Goal: Information Seeking & Learning: Learn about a topic

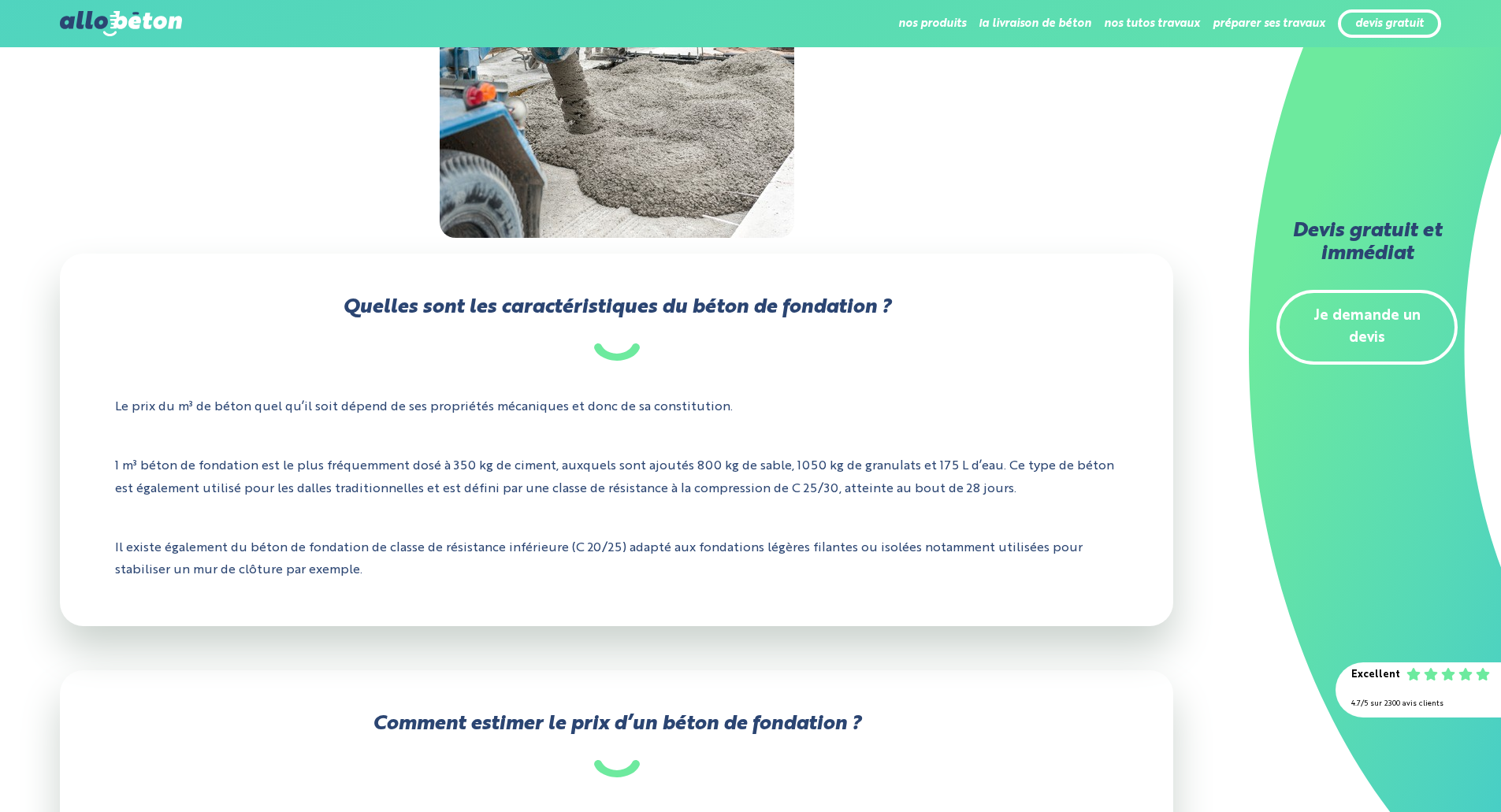
scroll to position [473, 0]
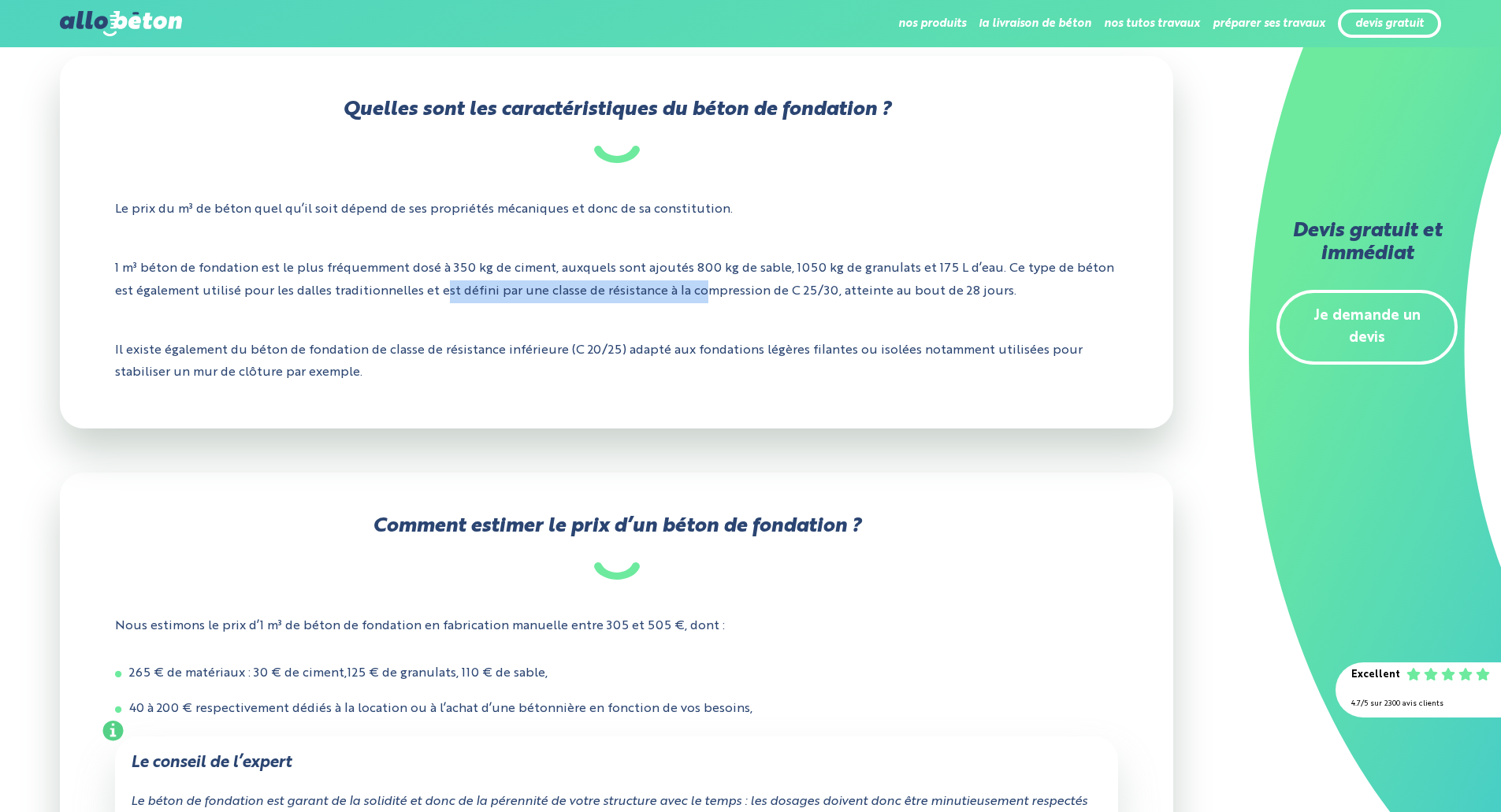
drag, startPoint x: 465, startPoint y: 314, endPoint x: 702, endPoint y: 286, distance: 238.6
click at [699, 287] on p "1 m³ béton de fondation est le plus fréquemment dosé à 350 kg de ciment, auxque…" at bounding box center [617, 281] width 1003 height 69
click at [694, 275] on p "1 m³ béton de fondation est le plus fréquemment dosé à 350 kg de ciment, auxque…" at bounding box center [617, 281] width 1003 height 69
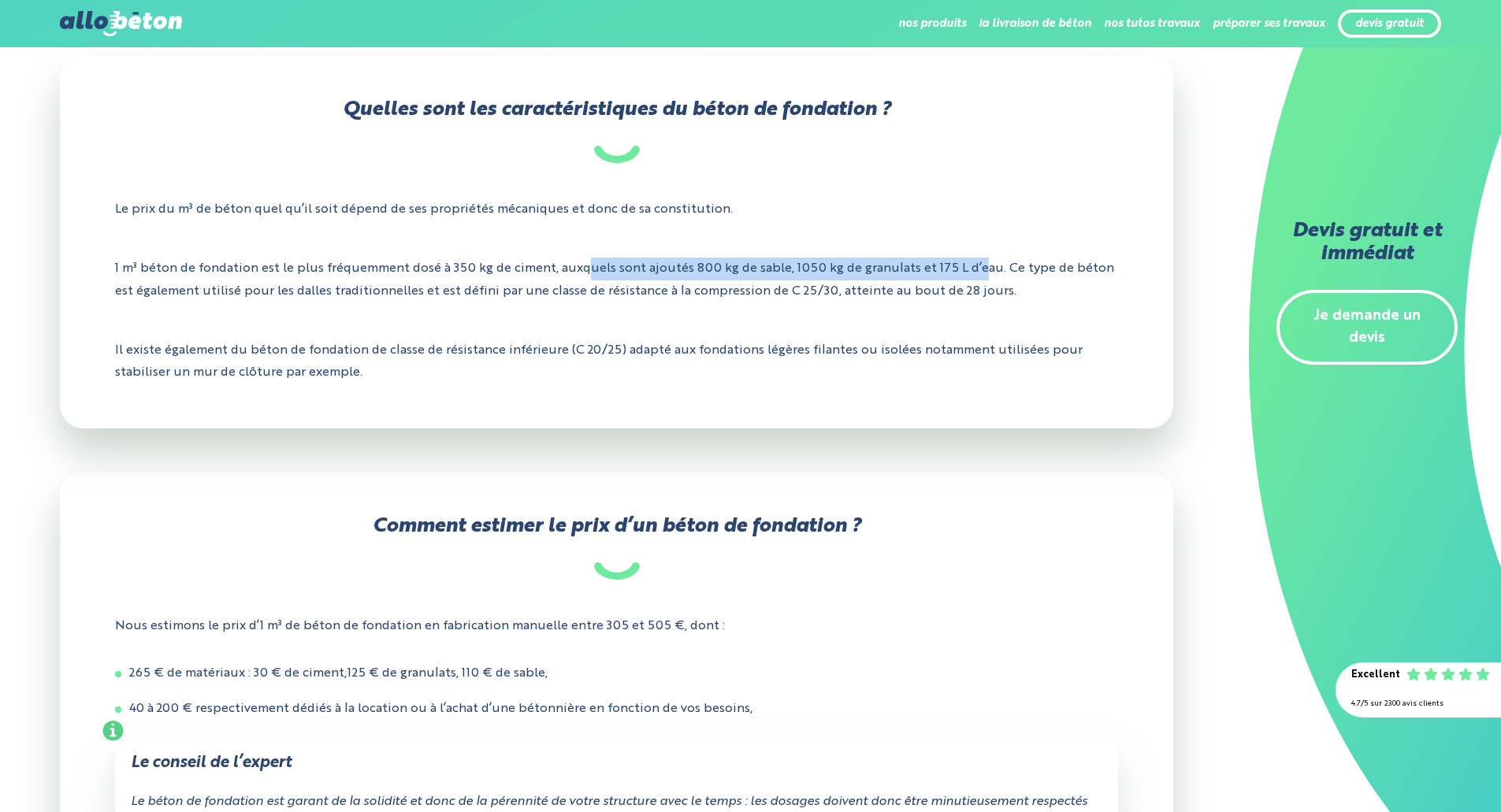
drag, startPoint x: 590, startPoint y: 267, endPoint x: 982, endPoint y: 261, distance: 392.0
click at [982, 261] on p "1 m³ béton de fondation est le plus fréquemment dosé à 350 kg de ciment, auxque…" at bounding box center [617, 281] width 1003 height 69
click at [1041, 296] on p "1 m³ béton de fondation est le plus fréquemment dosé à 350 kg de ciment, auxque…" at bounding box center [617, 281] width 1003 height 69
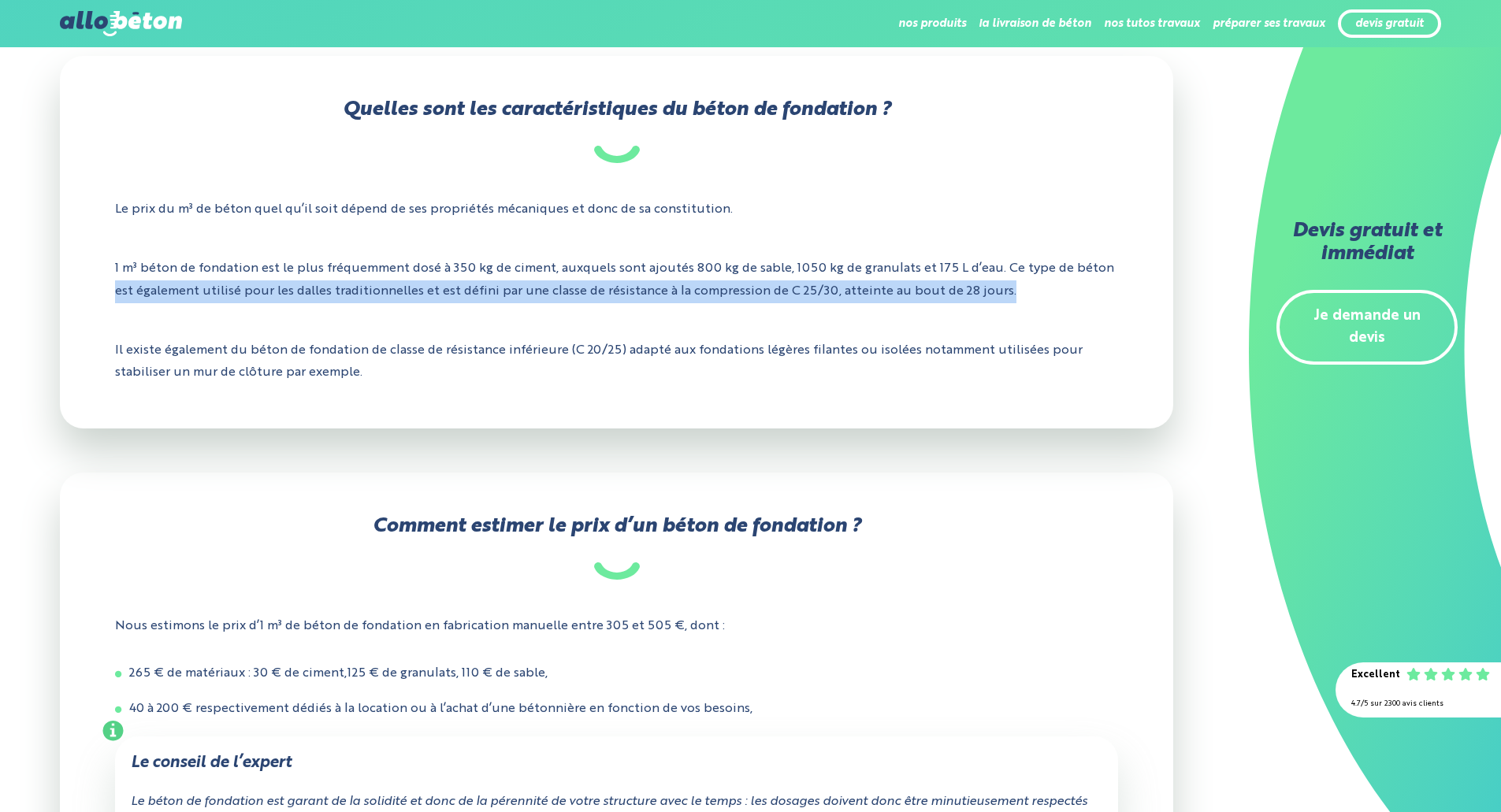
drag, startPoint x: 1044, startPoint y: 297, endPoint x: 363, endPoint y: 284, distance: 681.1
click at [108, 289] on div "Quelles sont les caractéristiques du béton de fondation ? Le prix du m³ de béto…" at bounding box center [616, 243] width 1113 height 373
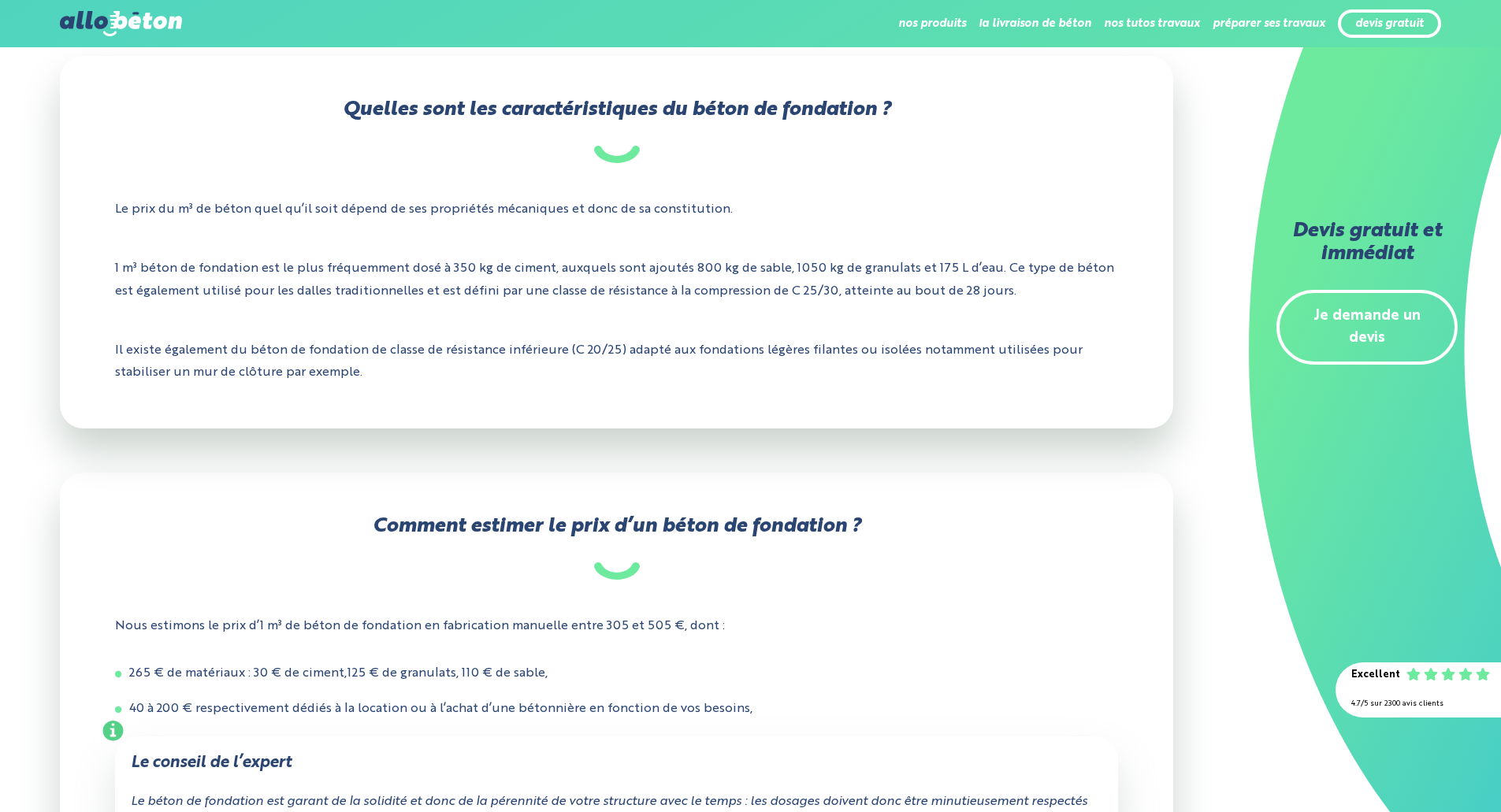
drag, startPoint x: 566, startPoint y: 279, endPoint x: 643, endPoint y: 286, distance: 77.3
click at [566, 280] on p "1 m³ béton de fondation est le plus fréquemment dosé à 350 kg de ciment, auxque…" at bounding box center [617, 281] width 1003 height 69
click at [732, 291] on p "1 m³ béton de fondation est le plus fréquemment dosé à 350 kg de ciment, auxque…" at bounding box center [617, 281] width 1003 height 69
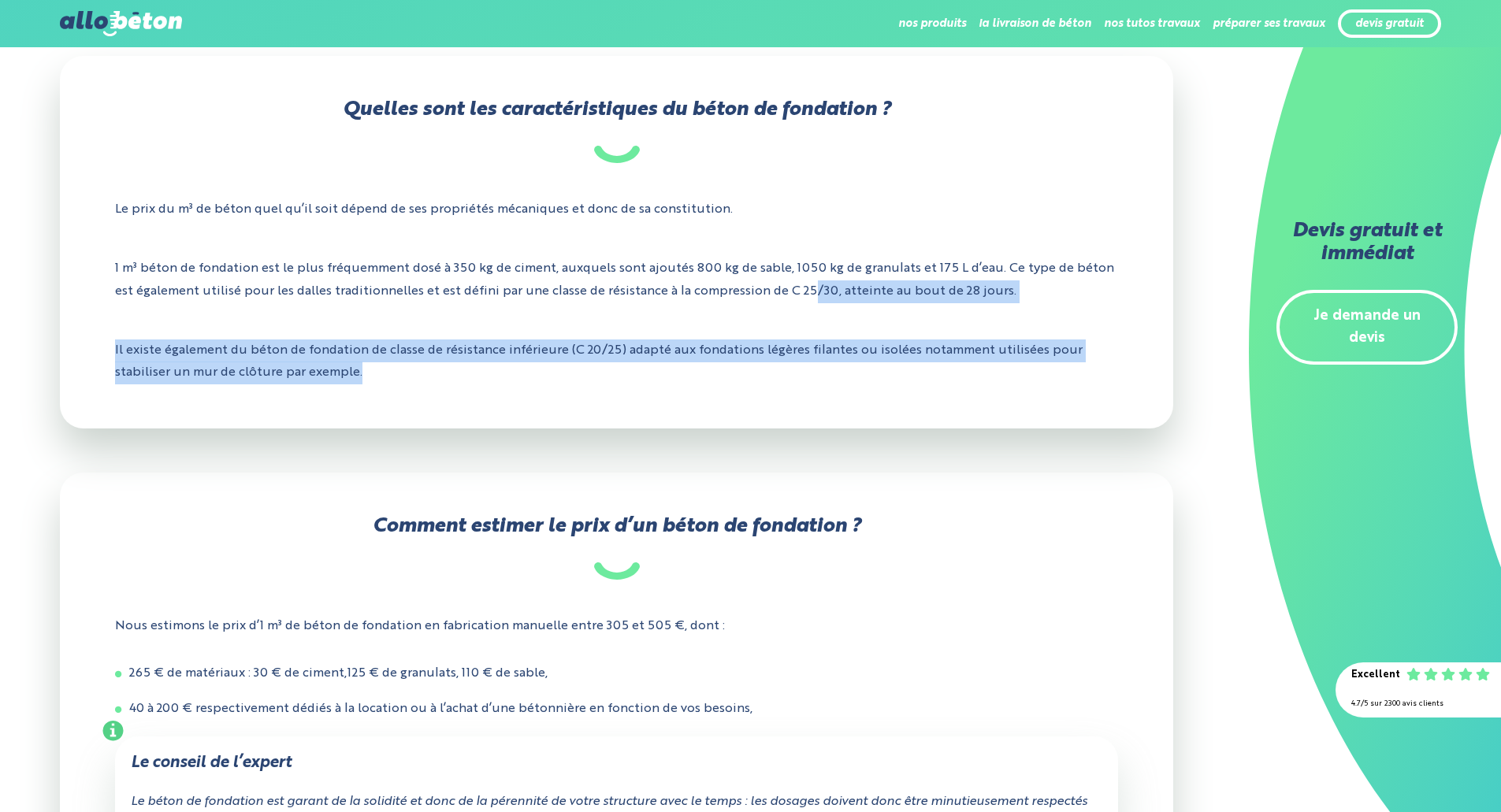
drag, startPoint x: 812, startPoint y: 307, endPoint x: 856, endPoint y: 385, distance: 89.6
click at [856, 385] on div "Quelles sont les caractéristiques du béton de fondation ? Le prix du m³ de béto…" at bounding box center [616, 243] width 1113 height 373
click at [856, 385] on p "Il existe également du béton de fondation de classe de résistance inférieure (C…" at bounding box center [617, 363] width 1003 height 69
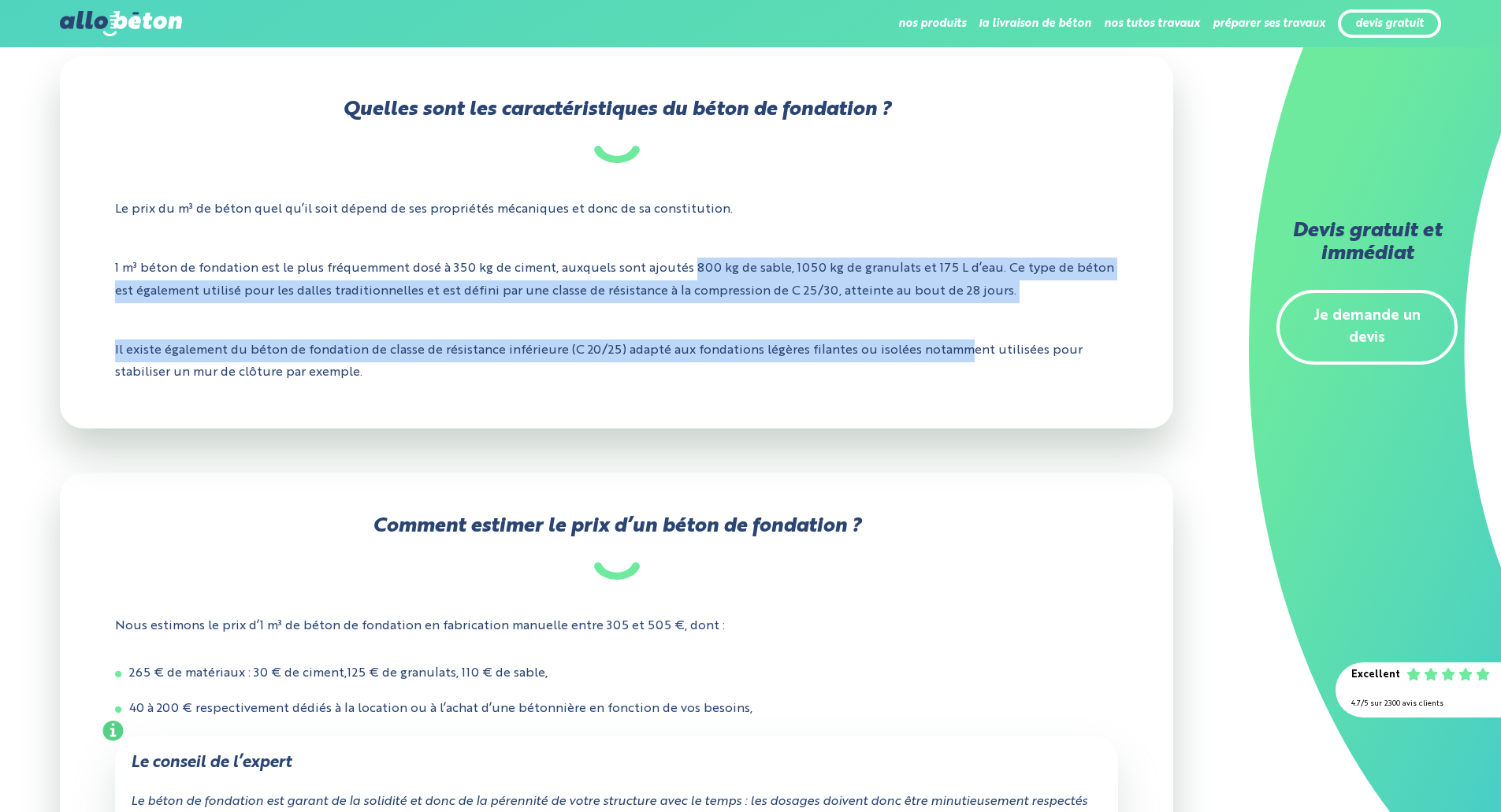
drag, startPoint x: 786, startPoint y: 273, endPoint x: 968, endPoint y: 355, distance: 199.6
click at [968, 355] on div "Quelles sont les caractéristiques du béton de fondation ? Le prix du m³ de béto…" at bounding box center [616, 243] width 1113 height 373
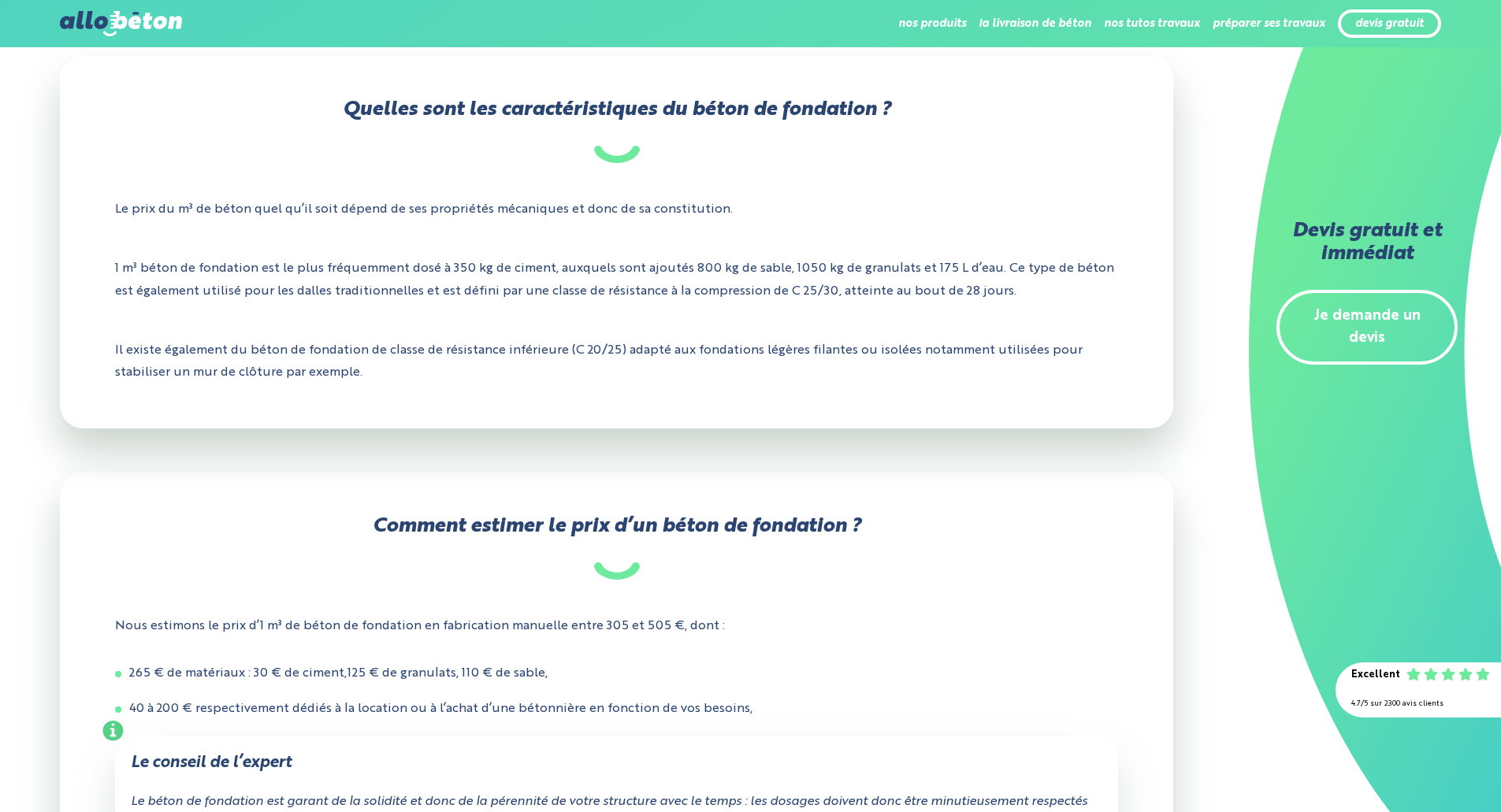
click at [967, 364] on p "Il existe également du béton de fondation de classe de résistance inférieure (C…" at bounding box center [617, 363] width 1003 height 69
click at [945, 381] on p "Il existe également du béton de fondation de classe de résistance inférieure (C…" at bounding box center [617, 363] width 1003 height 69
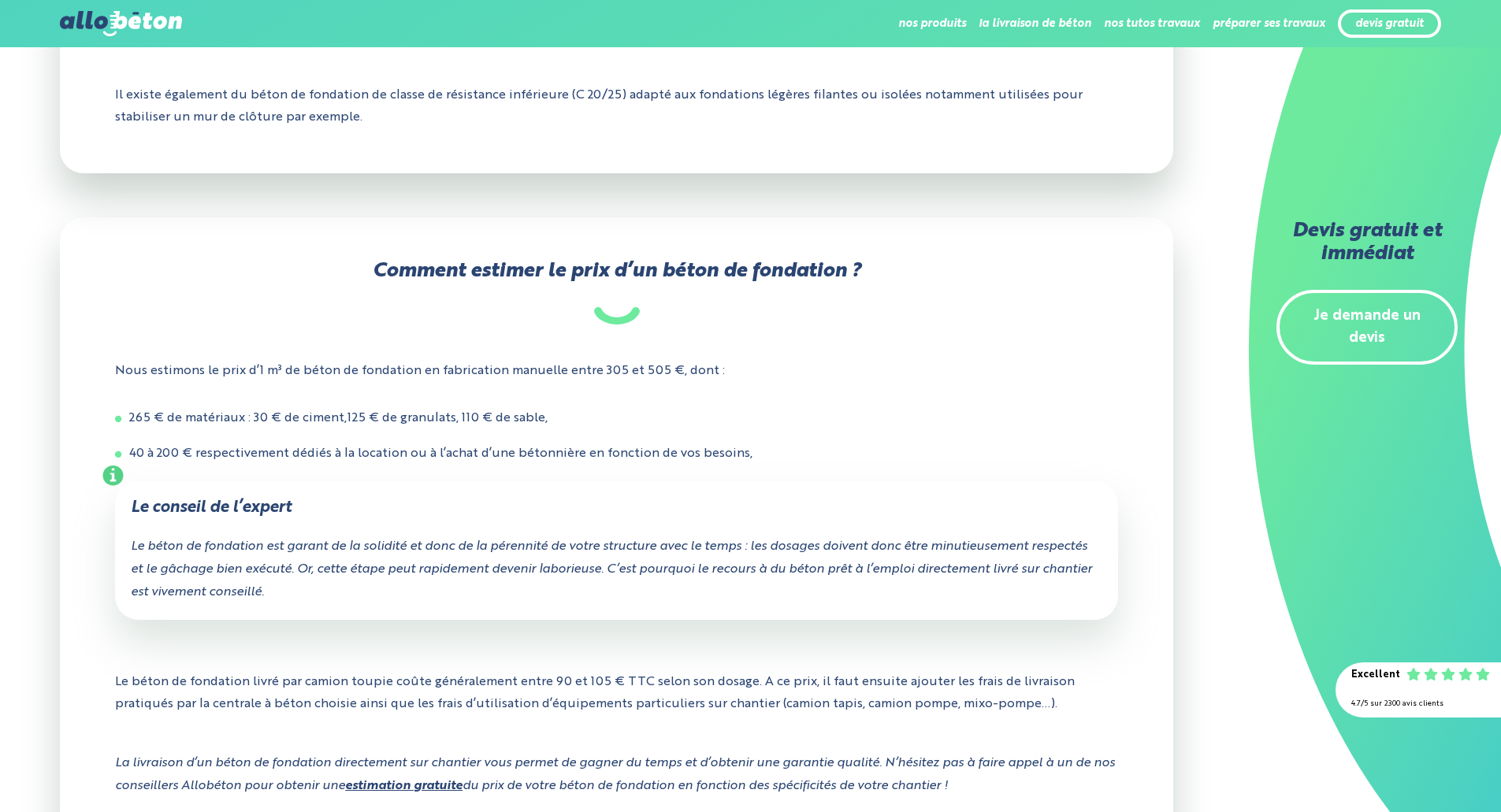
scroll to position [788, 0]
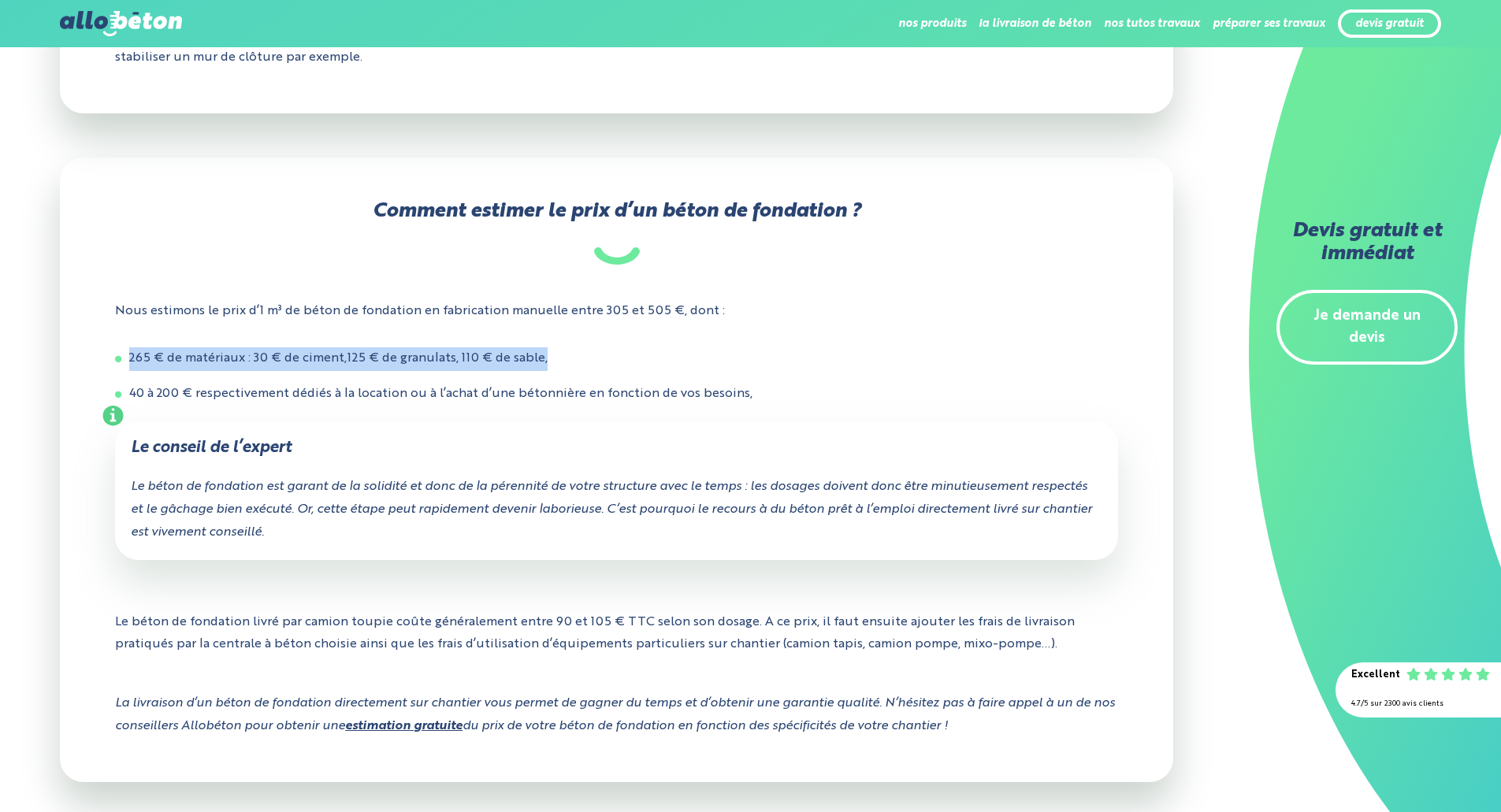
drag, startPoint x: 126, startPoint y: 360, endPoint x: 588, endPoint y: 357, distance: 462.0
click at [583, 357] on li "265 € de matériaux : 30 € de ciment,125 € de granulats, 110 € de sable," at bounding box center [617, 359] width 1003 height 23
click at [591, 358] on li "265 € de matériaux : 30 € de ciment,125 € de granulats, 110 € de sable," at bounding box center [617, 359] width 1003 height 23
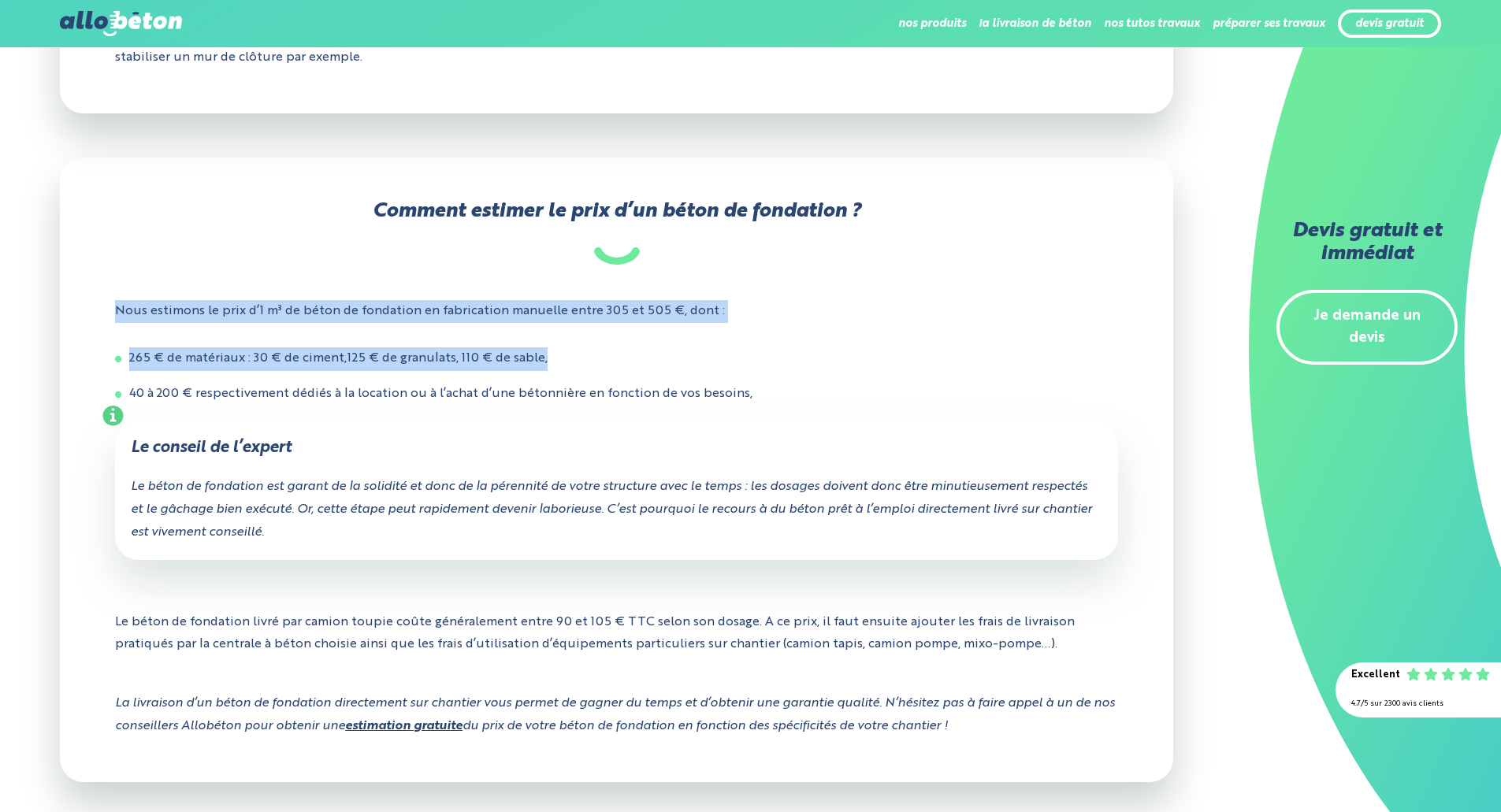
drag, startPoint x: 108, startPoint y: 311, endPoint x: 748, endPoint y: 371, distance: 642.8
click at [748, 371] on div "Comment estimer le prix d’un béton de fondation ? Nous estimons le prix d’1 m³ …" at bounding box center [616, 470] width 1113 height 625
click at [748, 371] on li "265 € de matériaux : 30 € de ciment,125 € de granulats, 110 € de sable," at bounding box center [617, 359] width 1003 height 23
